Goal: Find specific page/section: Find specific page/section

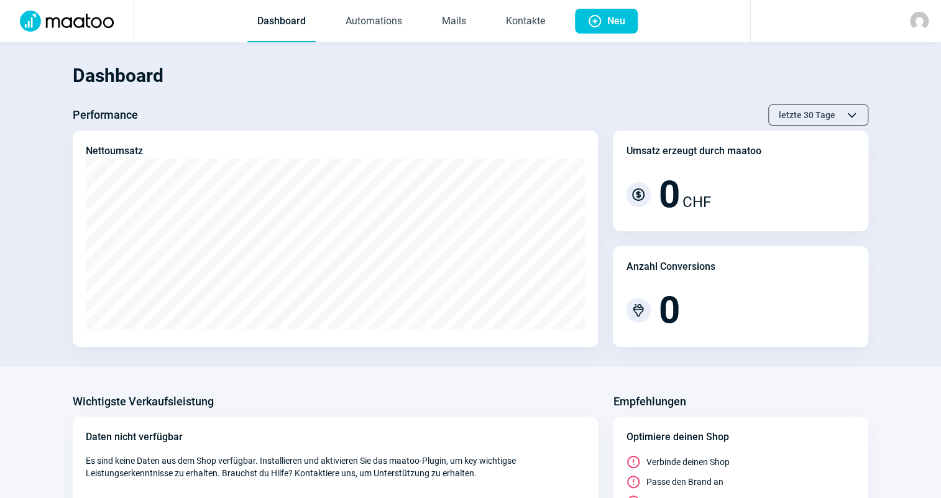
click at [354, 73] on h1 "Dashboard" at bounding box center [470, 76] width 795 height 42
click at [336, 93] on h1 "Dashboard" at bounding box center [470, 76] width 795 height 42
click at [457, 21] on link "Mails" at bounding box center [454, 21] width 44 height 41
